Goal: Information Seeking & Learning: Learn about a topic

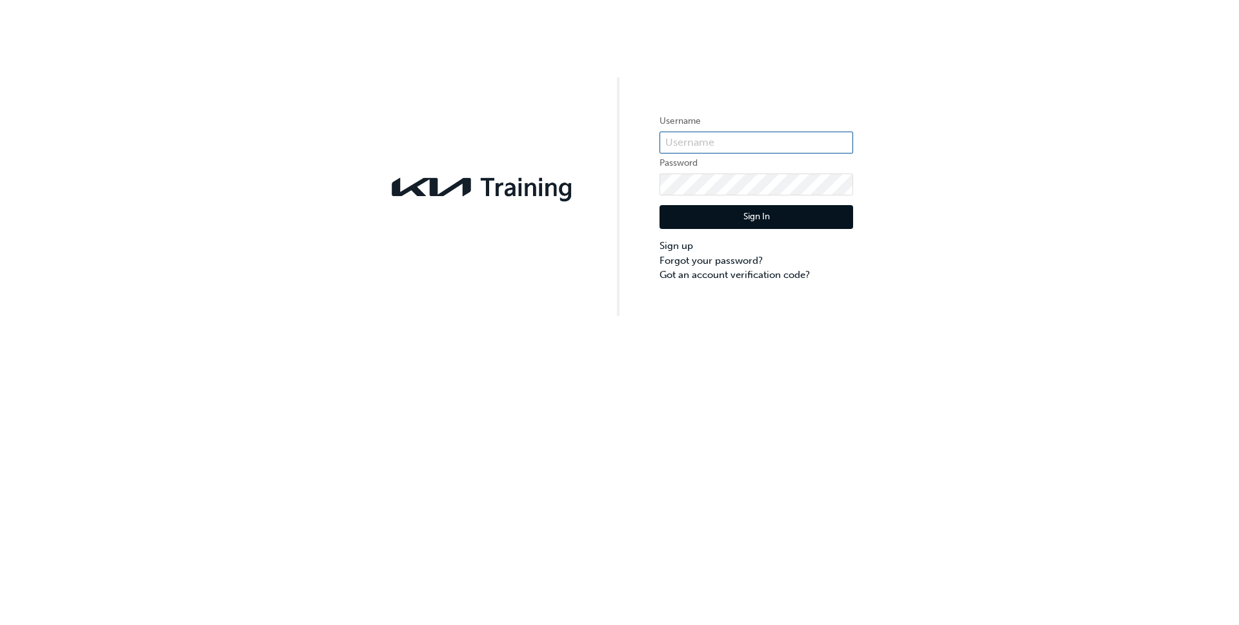
click at [778, 139] on input "text" at bounding box center [757, 143] width 194 height 22
type input "KAU83082g9"
click button "Sign In" at bounding box center [757, 217] width 194 height 25
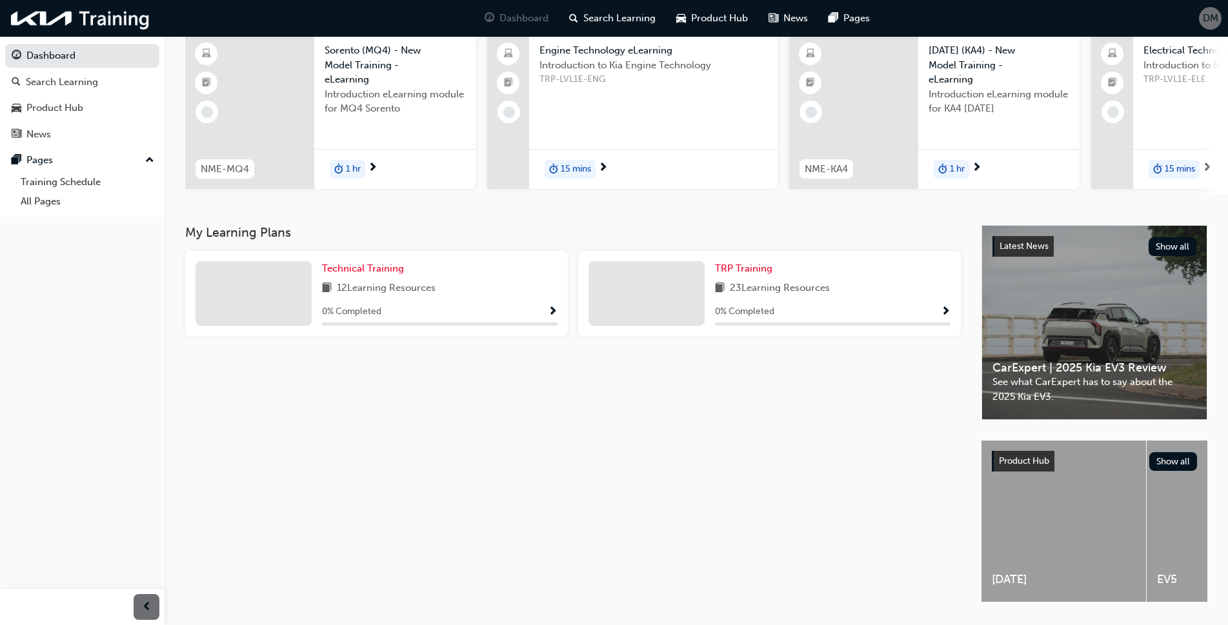
scroll to position [146, 0]
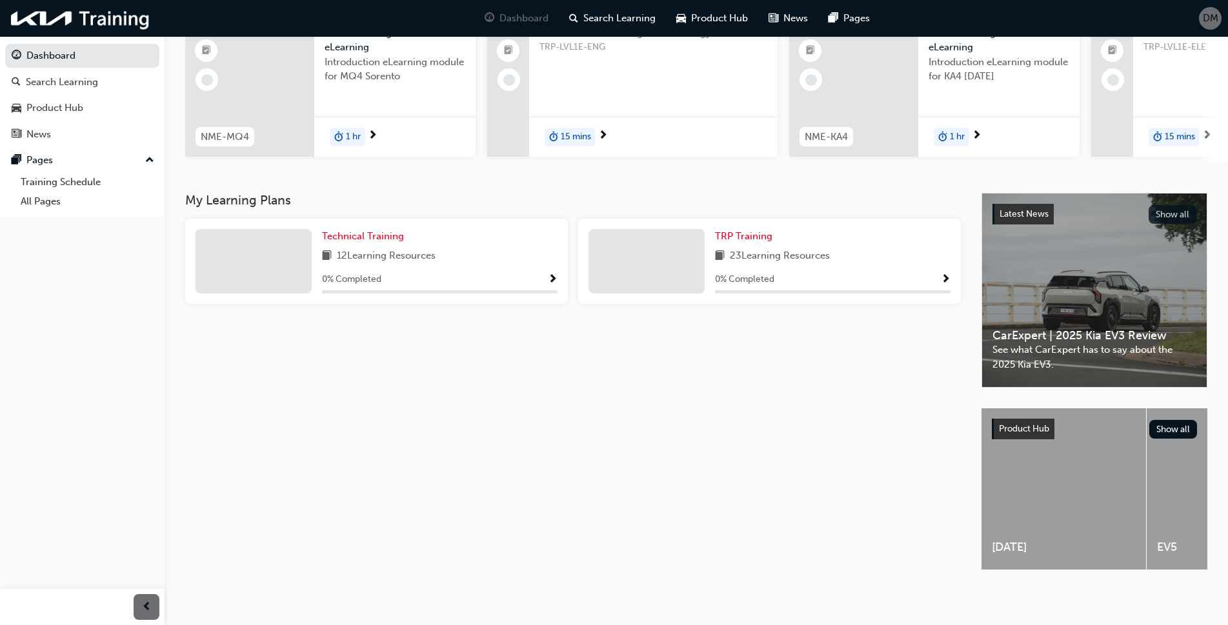
click at [1169, 208] on button "Show all" at bounding box center [1173, 214] width 48 height 19
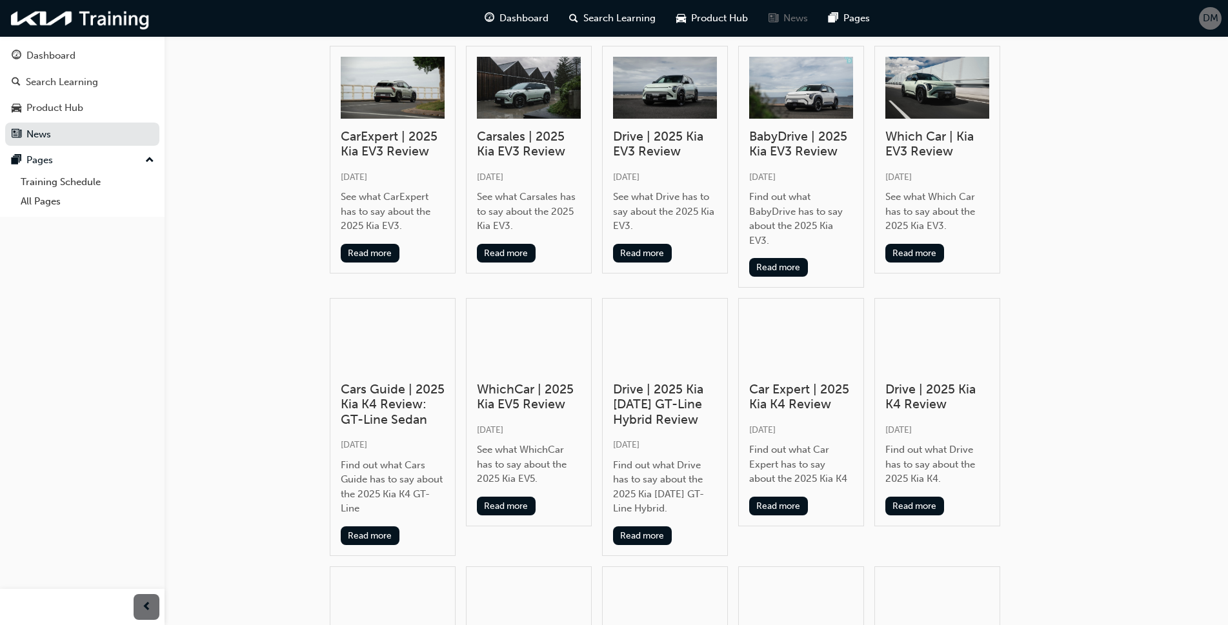
scroll to position [65, 0]
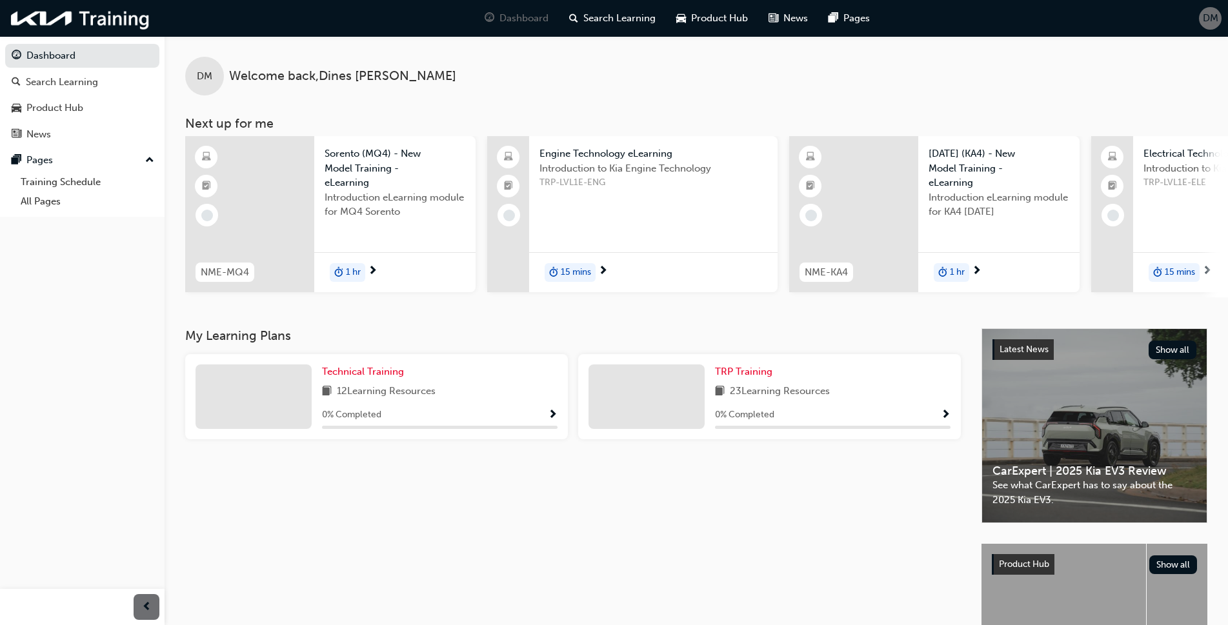
click at [267, 184] on div at bounding box center [249, 214] width 129 height 156
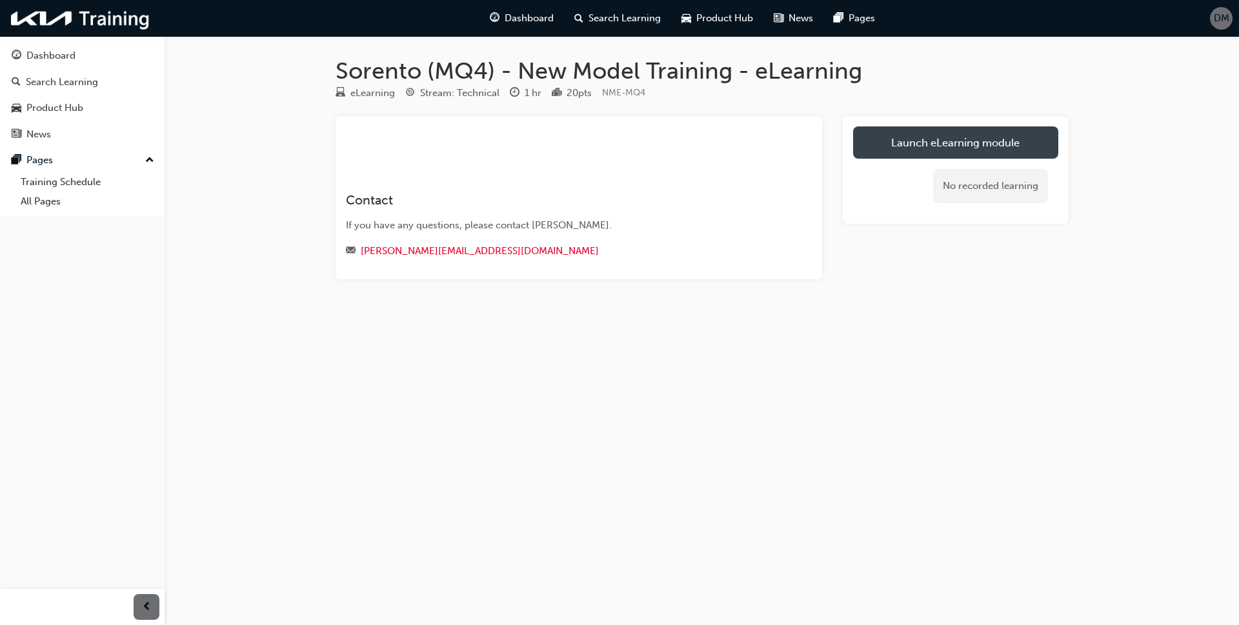
click at [934, 147] on link "Launch eLearning module" at bounding box center [955, 143] width 205 height 32
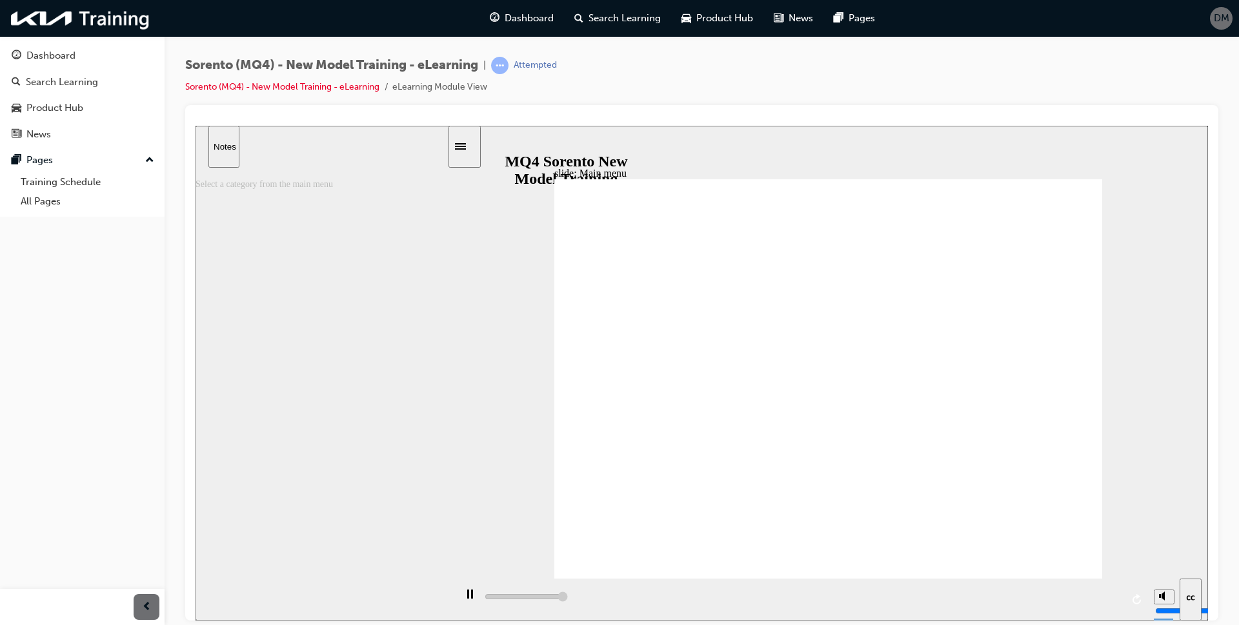
type input "5000"
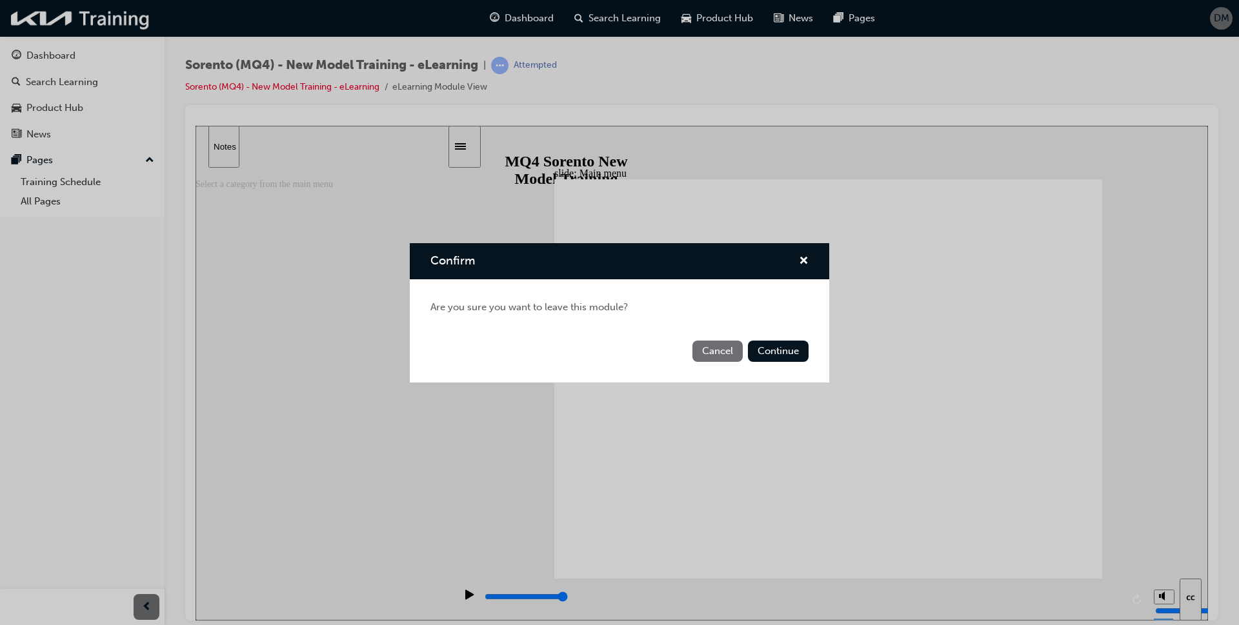
click at [723, 354] on button "Cancel" at bounding box center [718, 351] width 50 height 21
click at [777, 350] on button "Continue" at bounding box center [778, 351] width 61 height 21
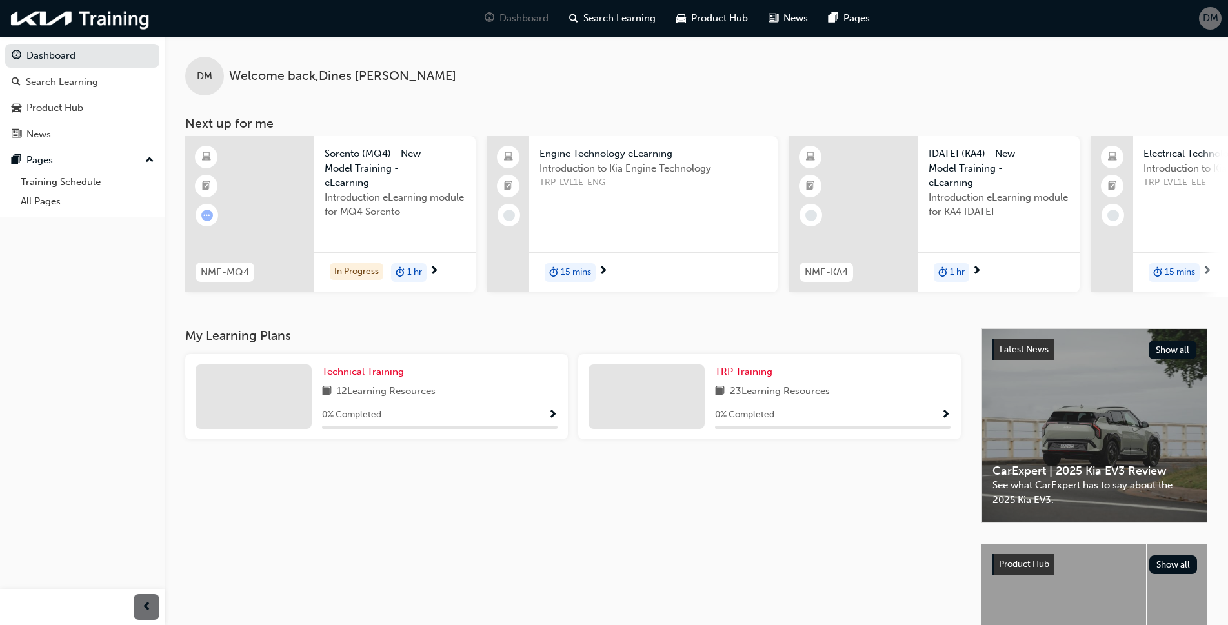
click at [946, 416] on span "Show Progress" at bounding box center [946, 416] width 10 height 12
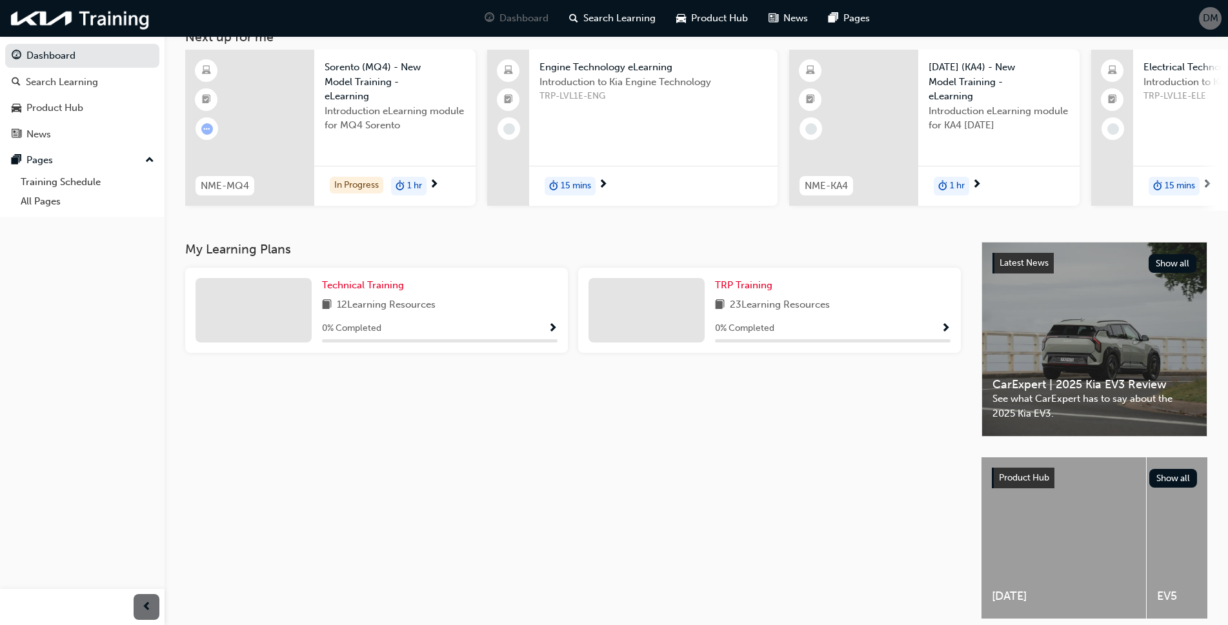
scroll to position [17, 0]
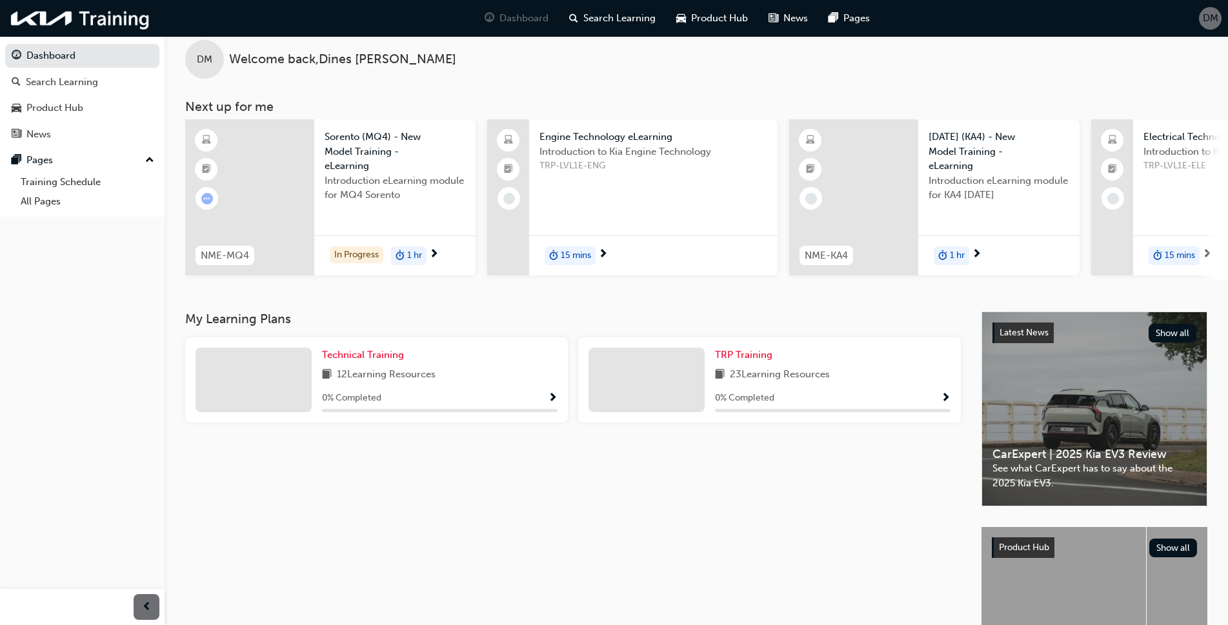
click at [946, 404] on span "Show Progress" at bounding box center [946, 399] width 10 height 12
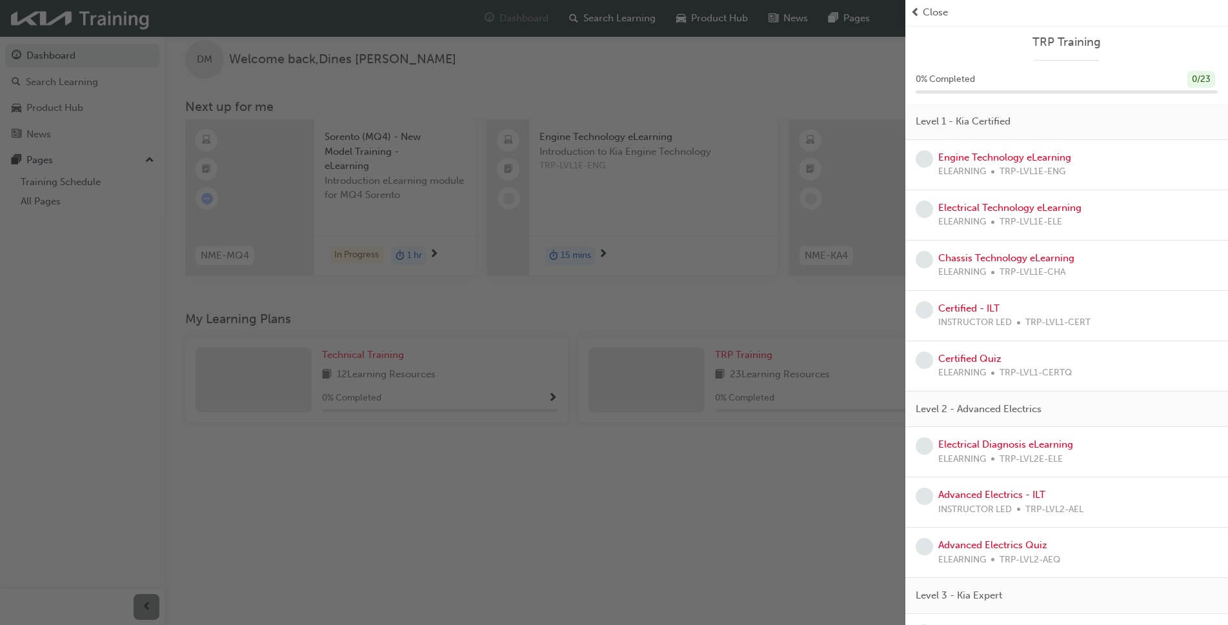
drag, startPoint x: 83, startPoint y: 363, endPoint x: 86, endPoint y: 347, distance: 16.0
click at [83, 362] on div "button" at bounding box center [453, 312] width 906 height 625
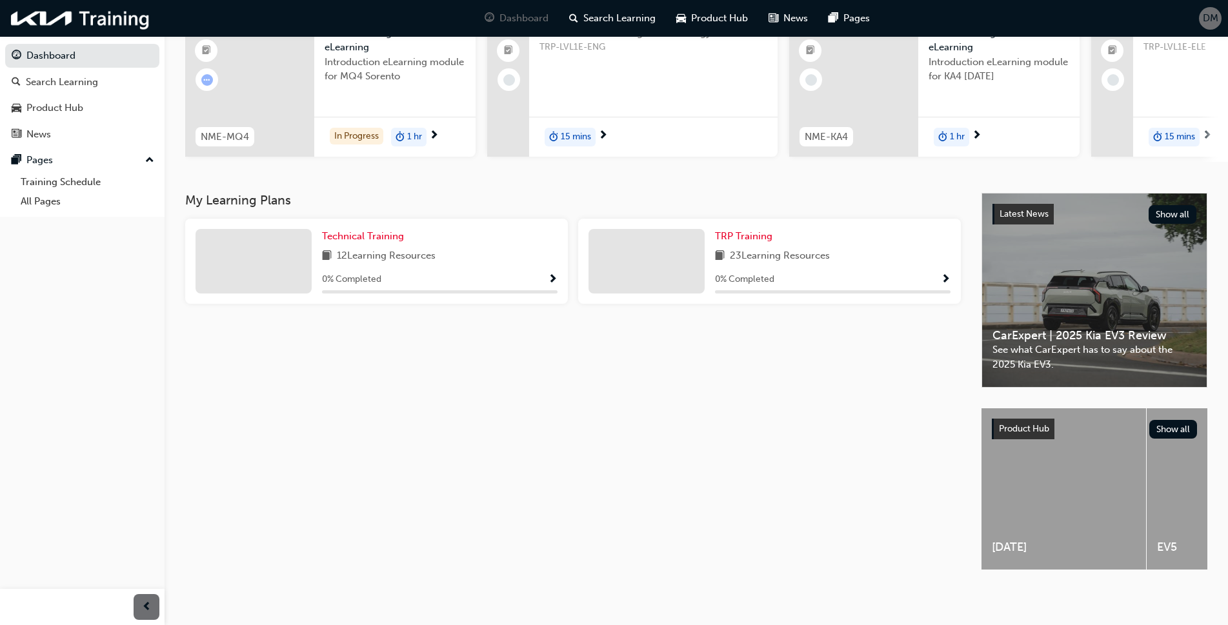
scroll to position [146, 0]
click at [1177, 209] on button "Show all" at bounding box center [1173, 214] width 48 height 19
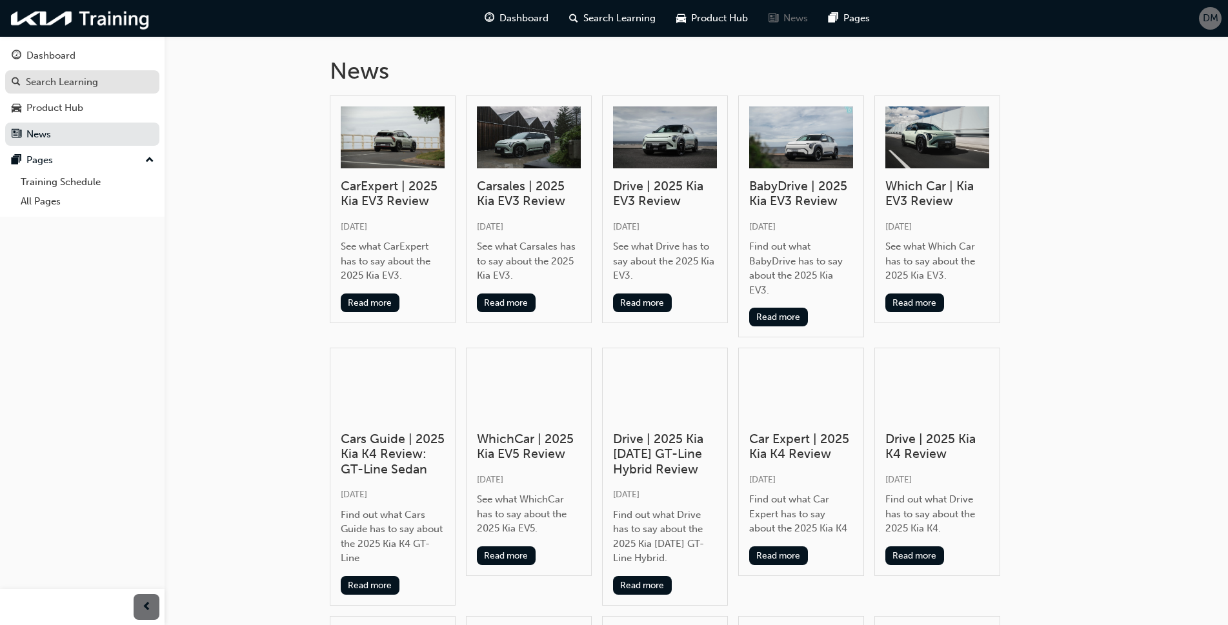
click at [82, 81] on div "Search Learning" at bounding box center [62, 82] width 72 height 15
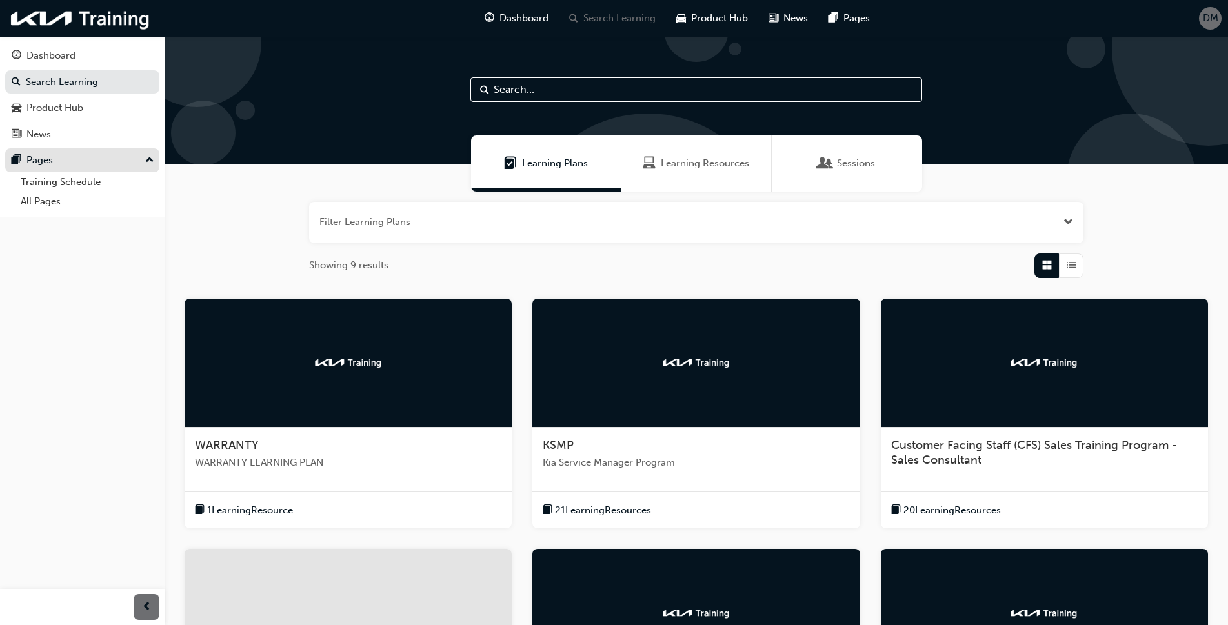
click at [46, 154] on div "Pages" at bounding box center [39, 160] width 26 height 15
click at [43, 134] on div "News" at bounding box center [38, 134] width 25 height 15
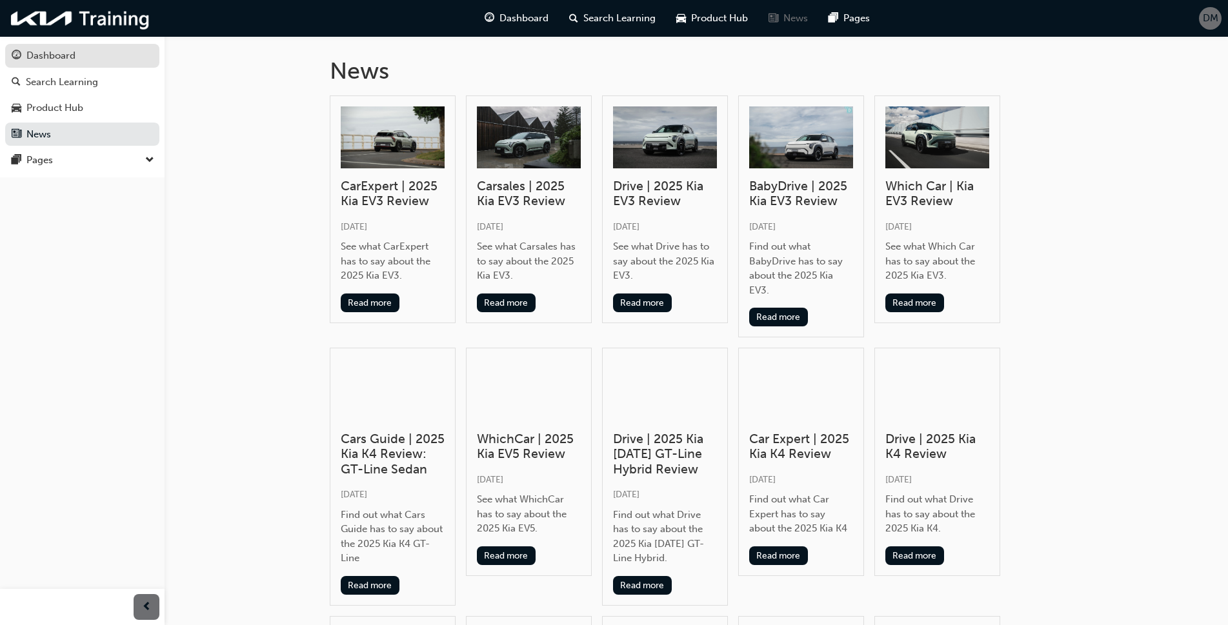
click at [28, 57] on div "Dashboard" at bounding box center [50, 55] width 49 height 15
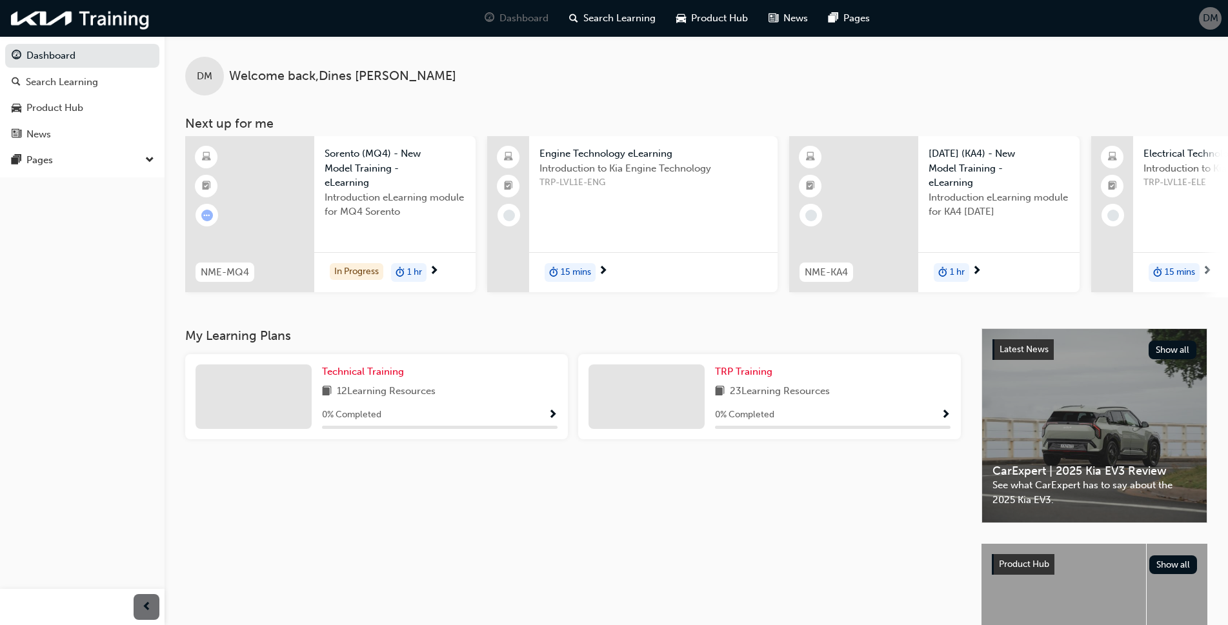
click at [949, 418] on span "Show Progress" at bounding box center [946, 416] width 10 height 12
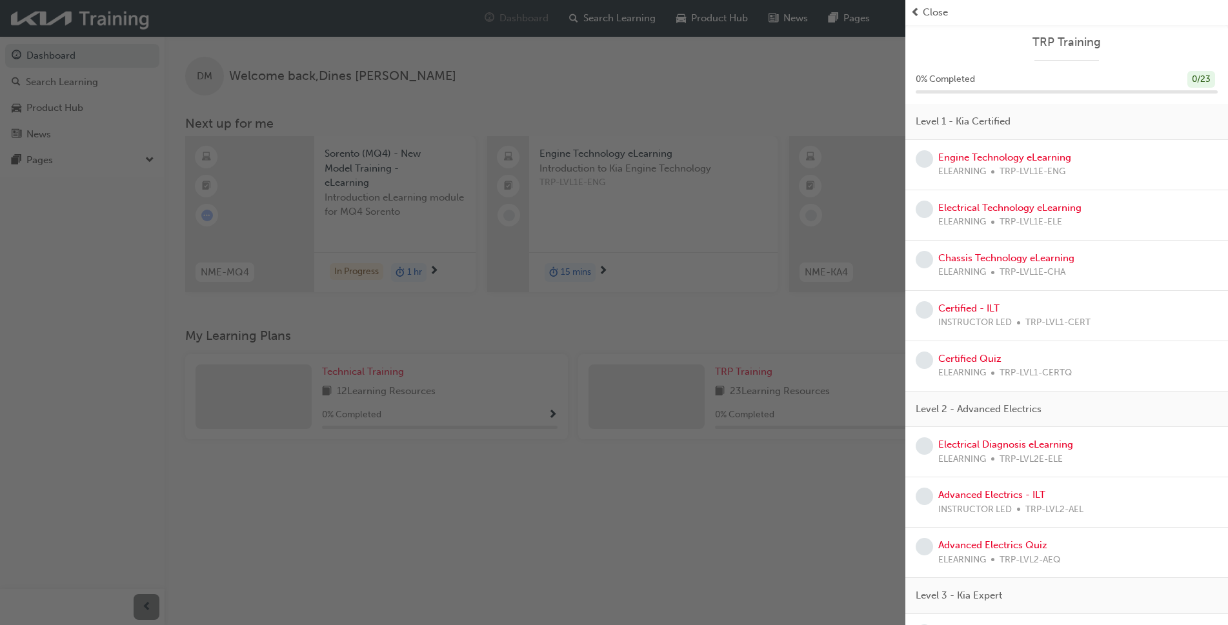
click at [170, 462] on div "button" at bounding box center [453, 312] width 906 height 625
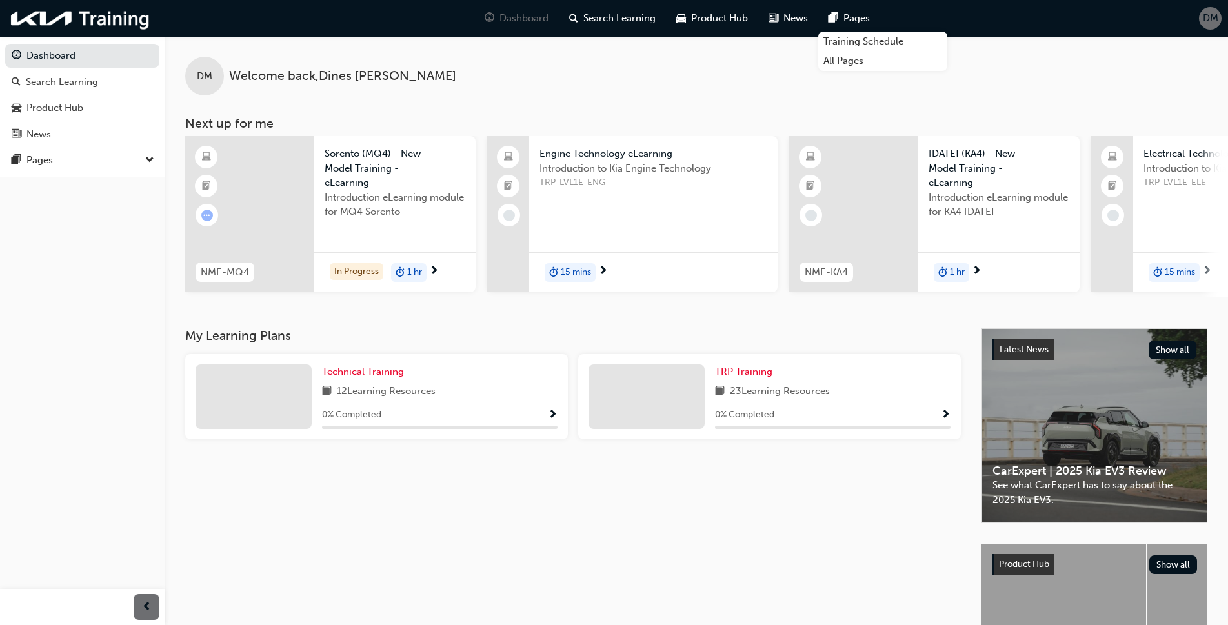
click at [993, 94] on div "DM Welcome back , Dines Macanas" at bounding box center [697, 65] width 1064 height 59
drag, startPoint x: 1195, startPoint y: 0, endPoint x: 973, endPoint y: 92, distance: 240.4
click at [973, 92] on div "DM Welcome back , Dines Macanas" at bounding box center [697, 65] width 1064 height 59
click at [148, 158] on span "down-icon" at bounding box center [149, 160] width 9 height 17
click at [947, 418] on span "Show Progress" at bounding box center [946, 416] width 10 height 12
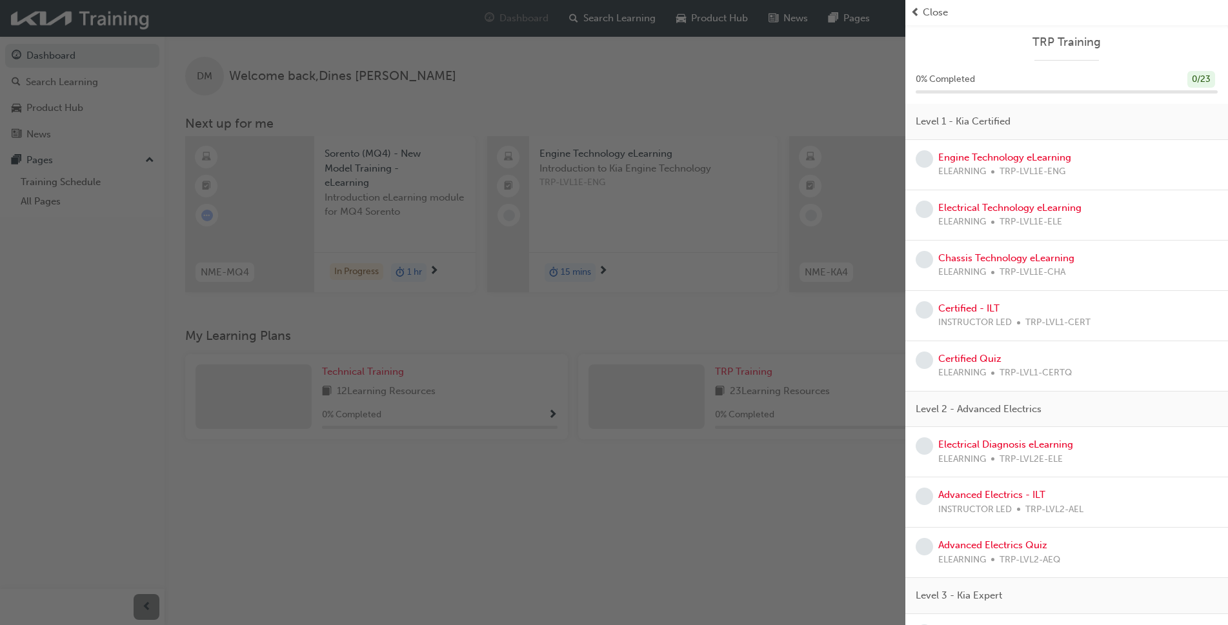
click at [926, 12] on span "Close" at bounding box center [935, 12] width 25 height 15
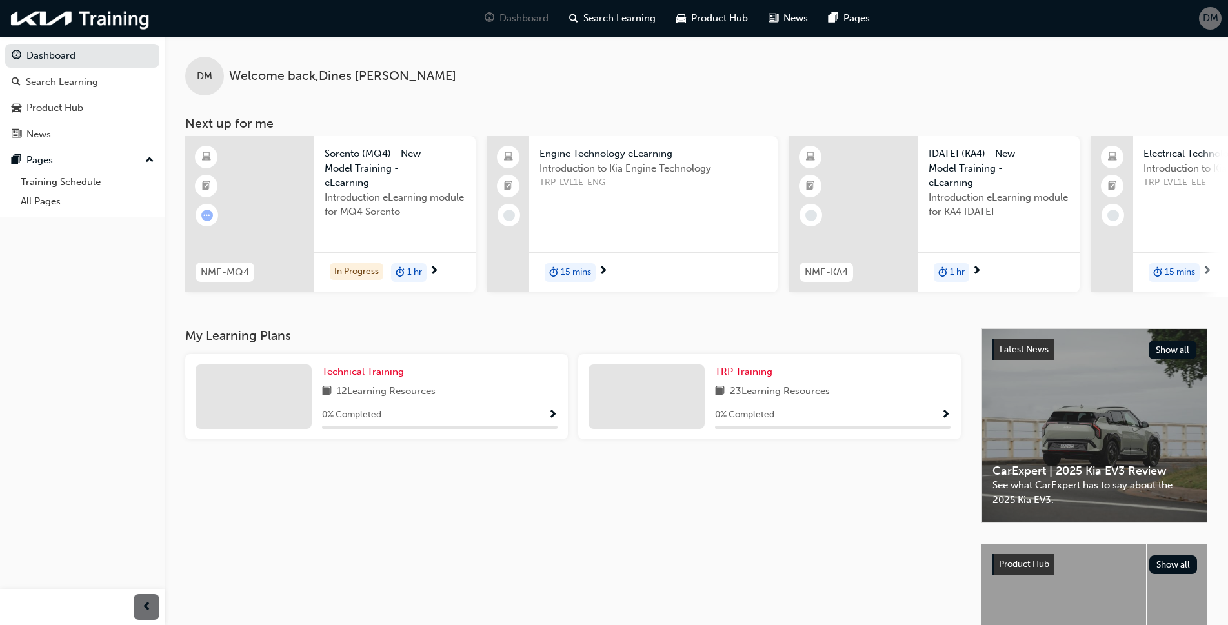
drag, startPoint x: 949, startPoint y: 83, endPoint x: 1083, endPoint y: 94, distance: 134.7
drag, startPoint x: 1083, startPoint y: 94, endPoint x: 152, endPoint y: 605, distance: 1062.4
click at [152, 605] on div "button" at bounding box center [147, 607] width 26 height 26
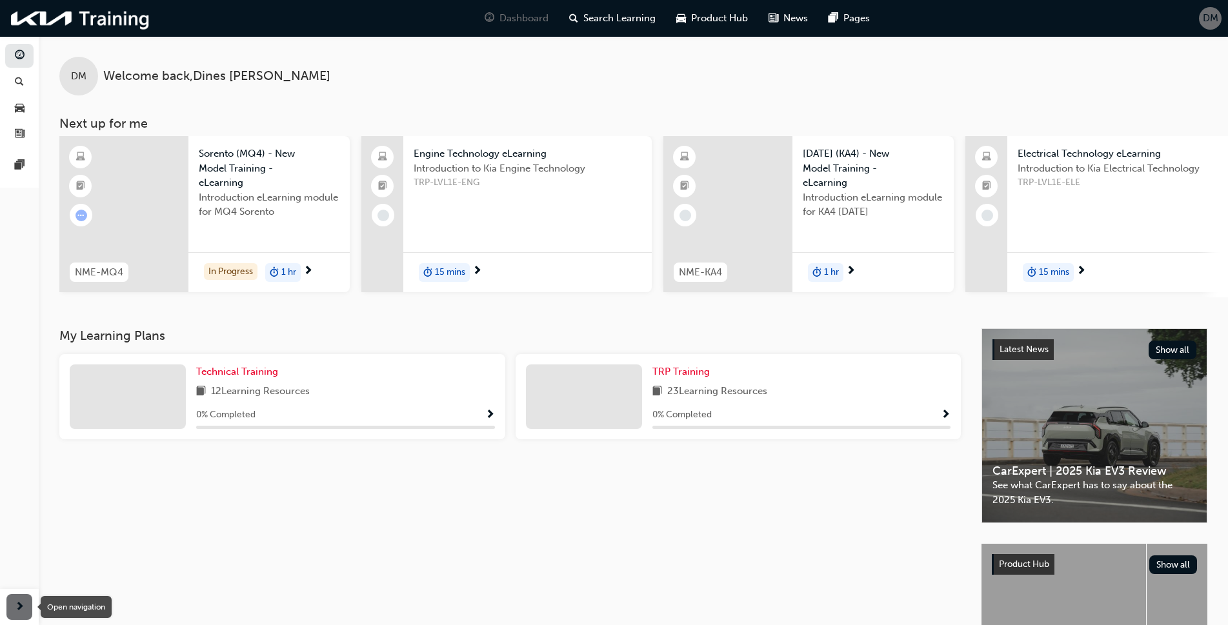
click at [21, 601] on span "next-icon" at bounding box center [20, 608] width 10 height 16
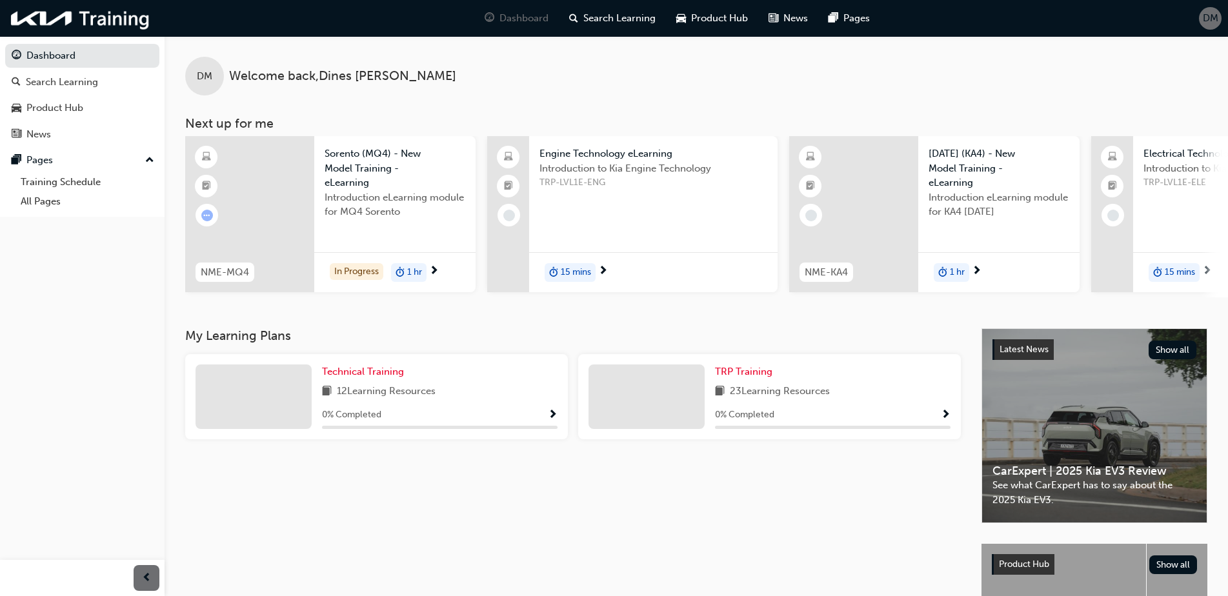
drag, startPoint x: 390, startPoint y: 0, endPoint x: 1044, endPoint y: 70, distance: 657.5
click at [1033, 78] on div "DM Welcome back , [PERSON_NAME] [PERSON_NAME]" at bounding box center [697, 65] width 1064 height 59
click at [915, 73] on div "DM Welcome back , [PERSON_NAME] [PERSON_NAME]" at bounding box center [697, 65] width 1064 height 59
drag, startPoint x: 1157, startPoint y: 12, endPoint x: 1062, endPoint y: 250, distance: 256.1
click at [1062, 250] on div "[DATE] (KA4) - New Model Training - eLearning Introduction eLearning module for…" at bounding box center [998, 194] width 161 height 116
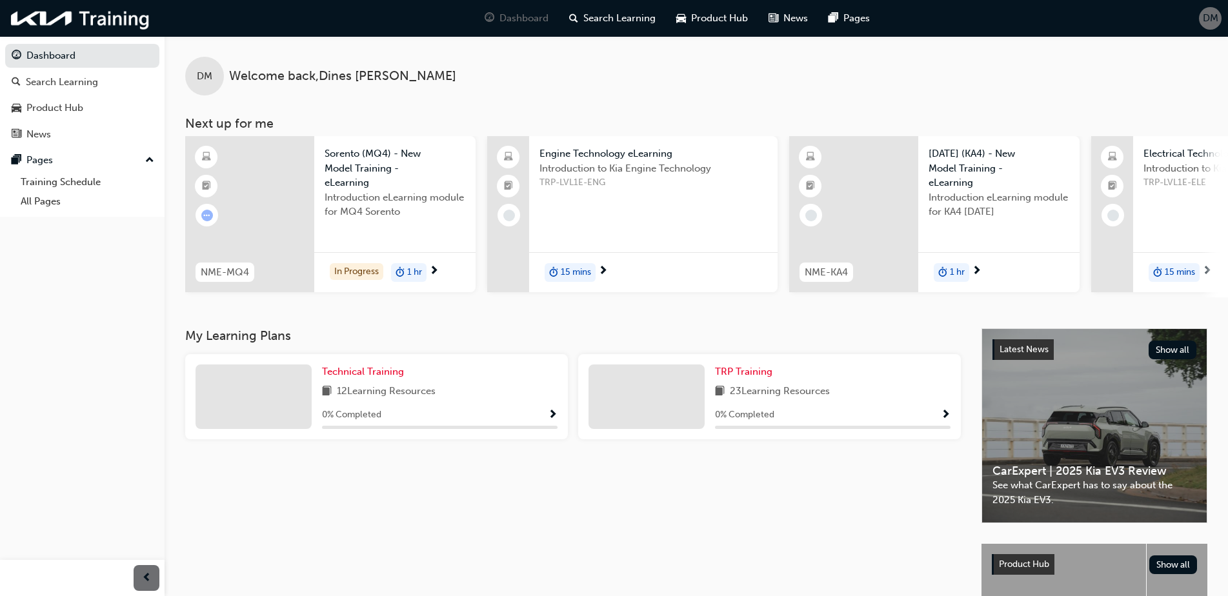
click at [947, 415] on span "Show Progress" at bounding box center [946, 416] width 10 height 12
